Goal: Information Seeking & Learning: Learn about a topic

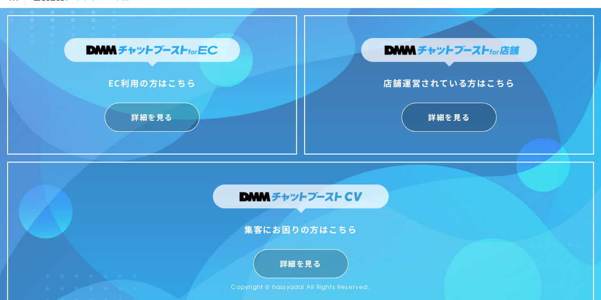
scroll to position [23, 0]
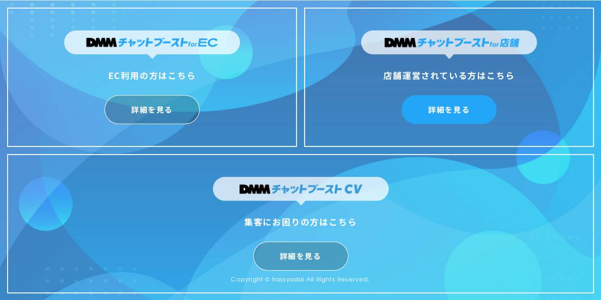
click at [437, 113] on link "詳細を見る" at bounding box center [448, 109] width 95 height 29
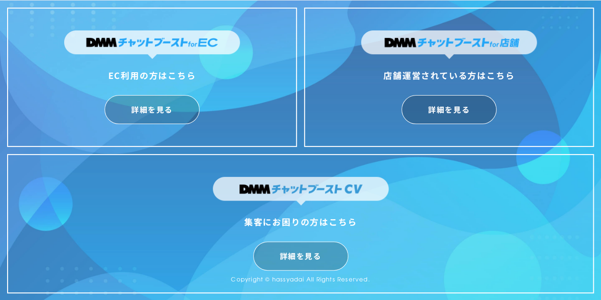
scroll to position [0, 0]
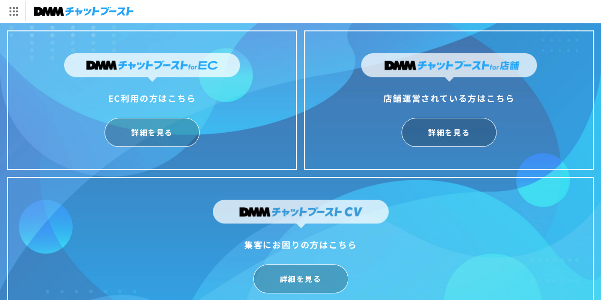
click at [125, 10] on img at bounding box center [84, 11] width 100 height 13
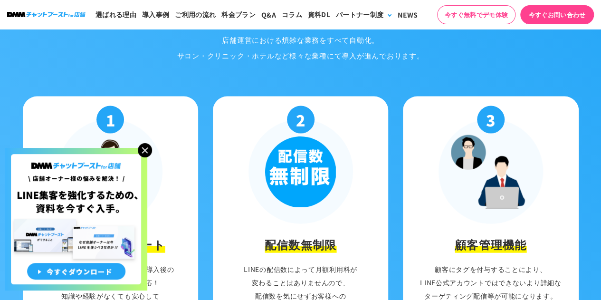
scroll to position [997, 0]
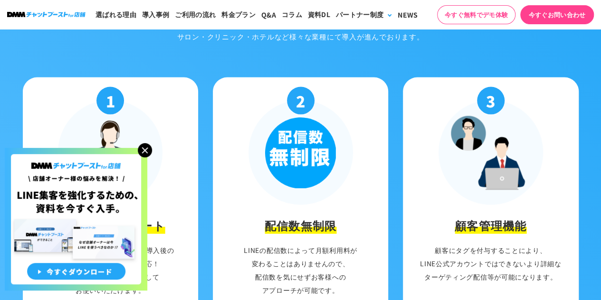
click at [140, 151] on img at bounding box center [145, 150] width 14 height 14
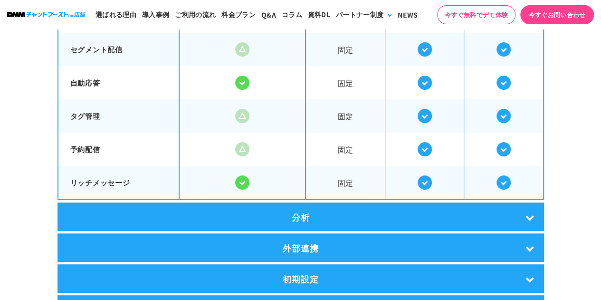
scroll to position [1805, 0]
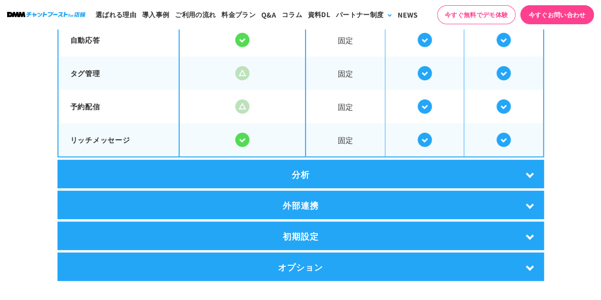
click at [312, 229] on div "初期設定" at bounding box center [300, 235] width 486 height 28
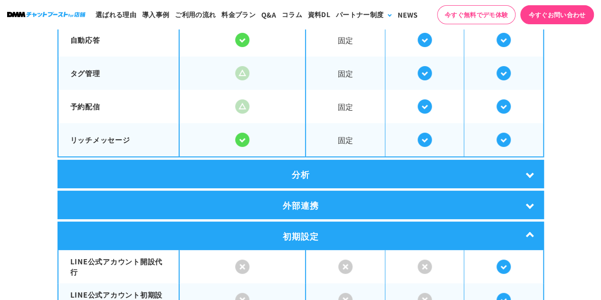
click at [314, 200] on div "外部連携" at bounding box center [300, 204] width 486 height 28
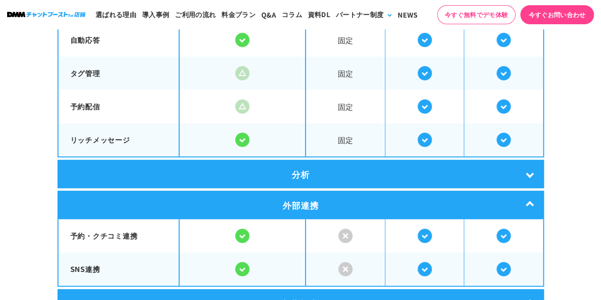
click at [301, 168] on div "分析" at bounding box center [300, 174] width 486 height 28
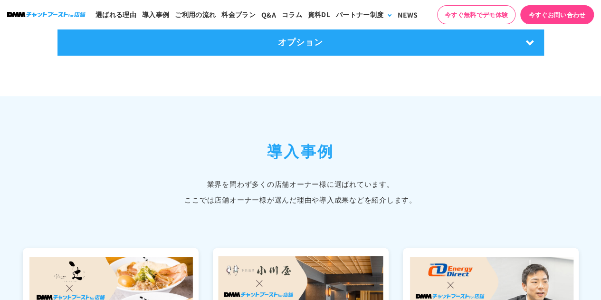
scroll to position [2137, 0]
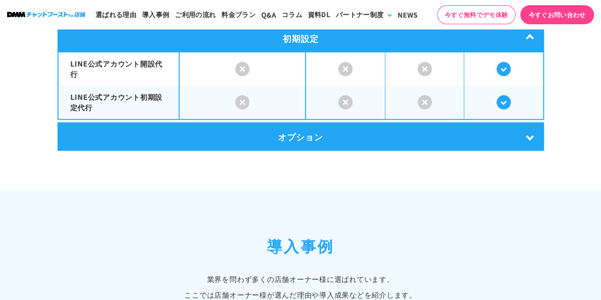
click at [308, 128] on div "オプション" at bounding box center [300, 136] width 486 height 28
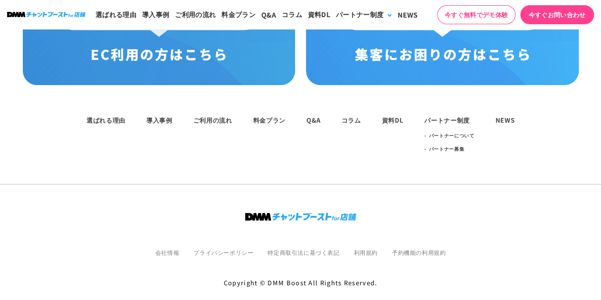
scroll to position [5312, 0]
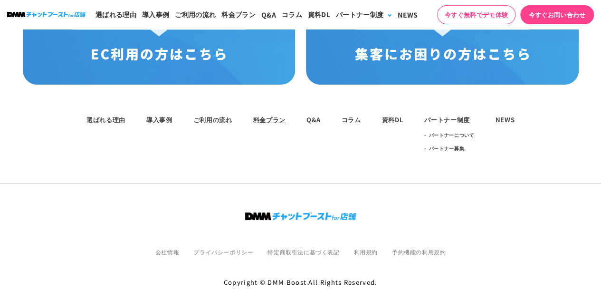
click at [263, 115] on link "料金プラン" at bounding box center [269, 119] width 32 height 9
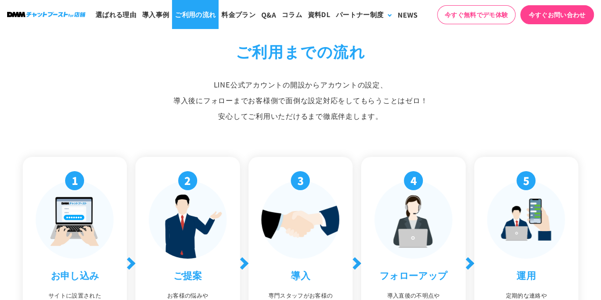
scroll to position [3295, 0]
